Goal: Find specific page/section

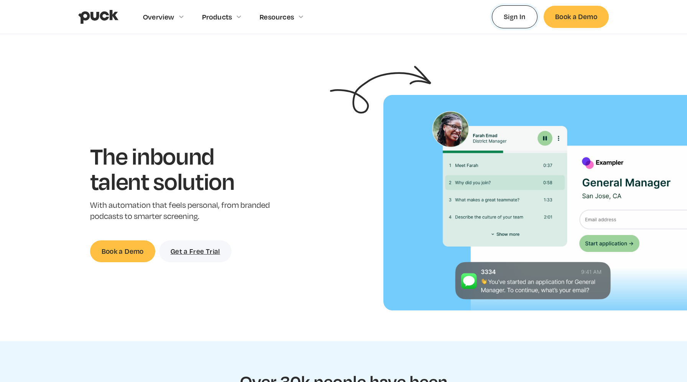
click at [512, 16] on link "Sign In" at bounding box center [515, 16] width 46 height 23
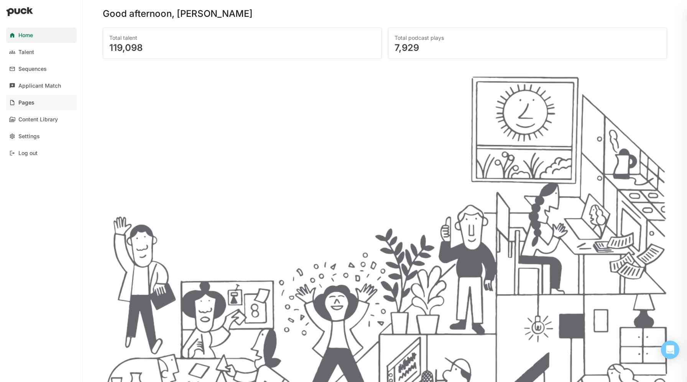
click at [43, 105] on link "Pages" at bounding box center [41, 102] width 71 height 15
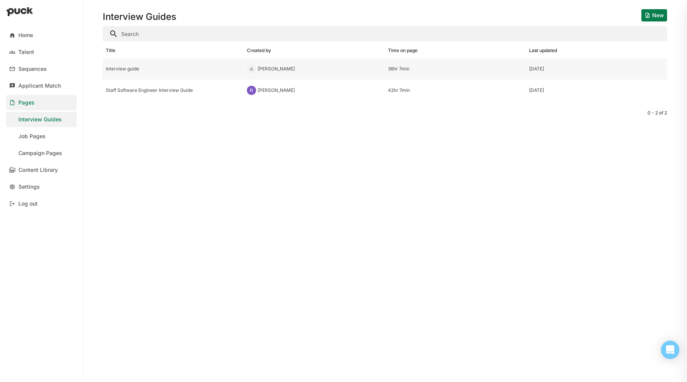
click at [141, 66] on div "Interview guide" at bounding box center [173, 68] width 141 height 21
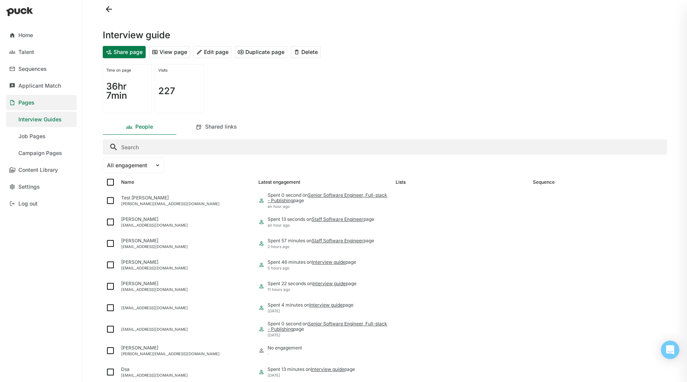
click at [164, 51] on button "View page" at bounding box center [169, 52] width 41 height 12
